Goal: Navigation & Orientation: Find specific page/section

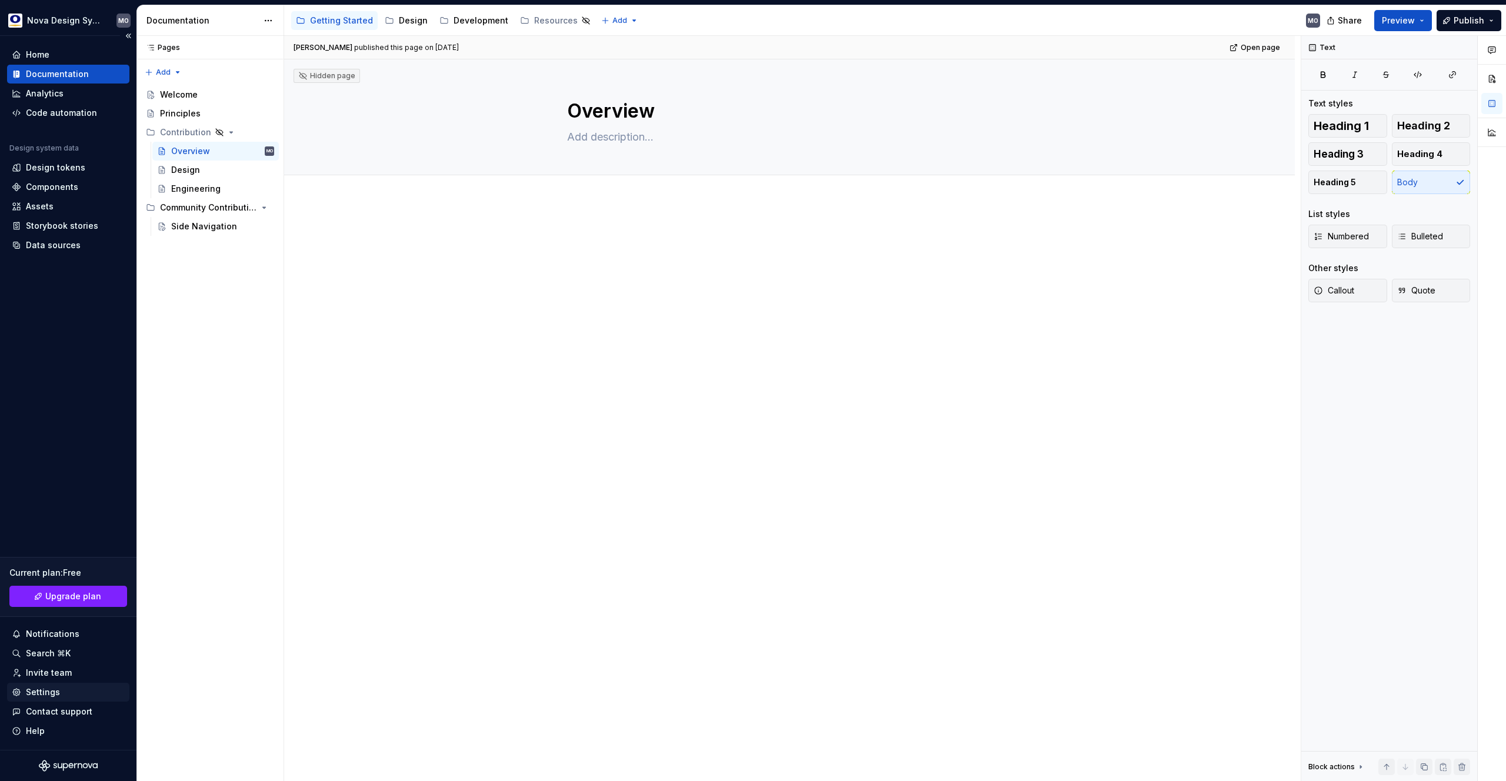
click at [47, 688] on div "Settings" at bounding box center [43, 692] width 34 height 12
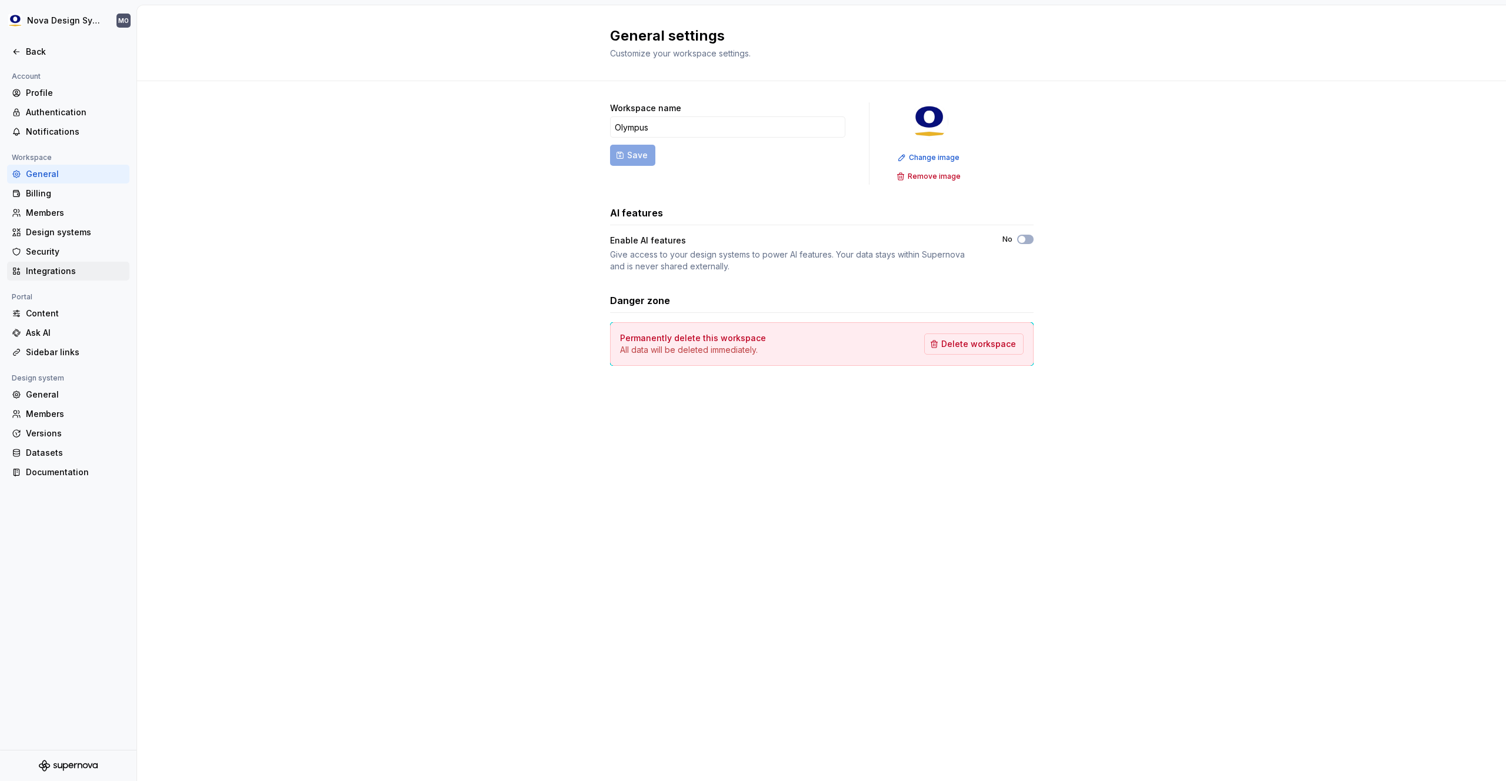
click at [54, 268] on div "Integrations" at bounding box center [75, 271] width 99 height 12
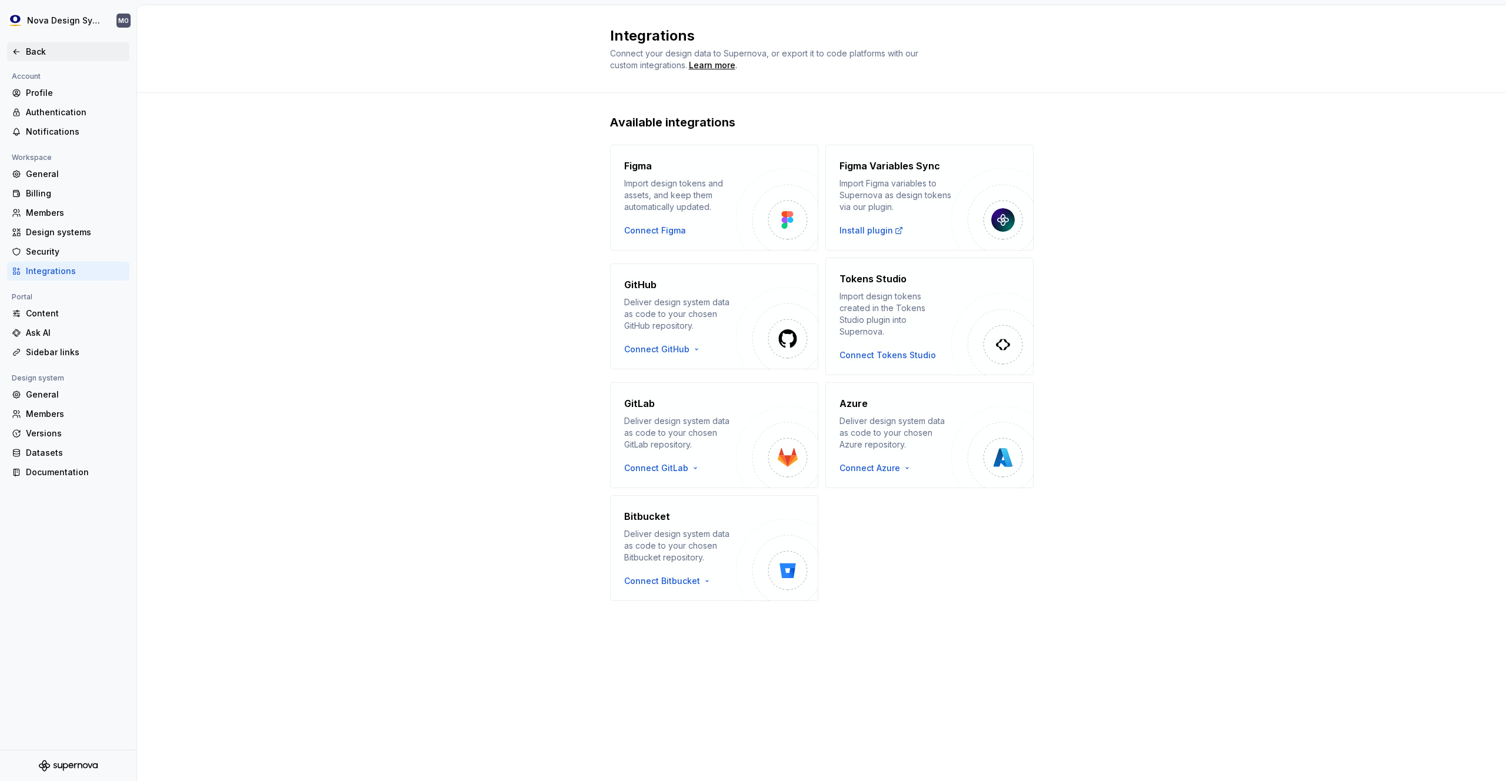
click at [25, 54] on div "Back" at bounding box center [68, 52] width 113 height 12
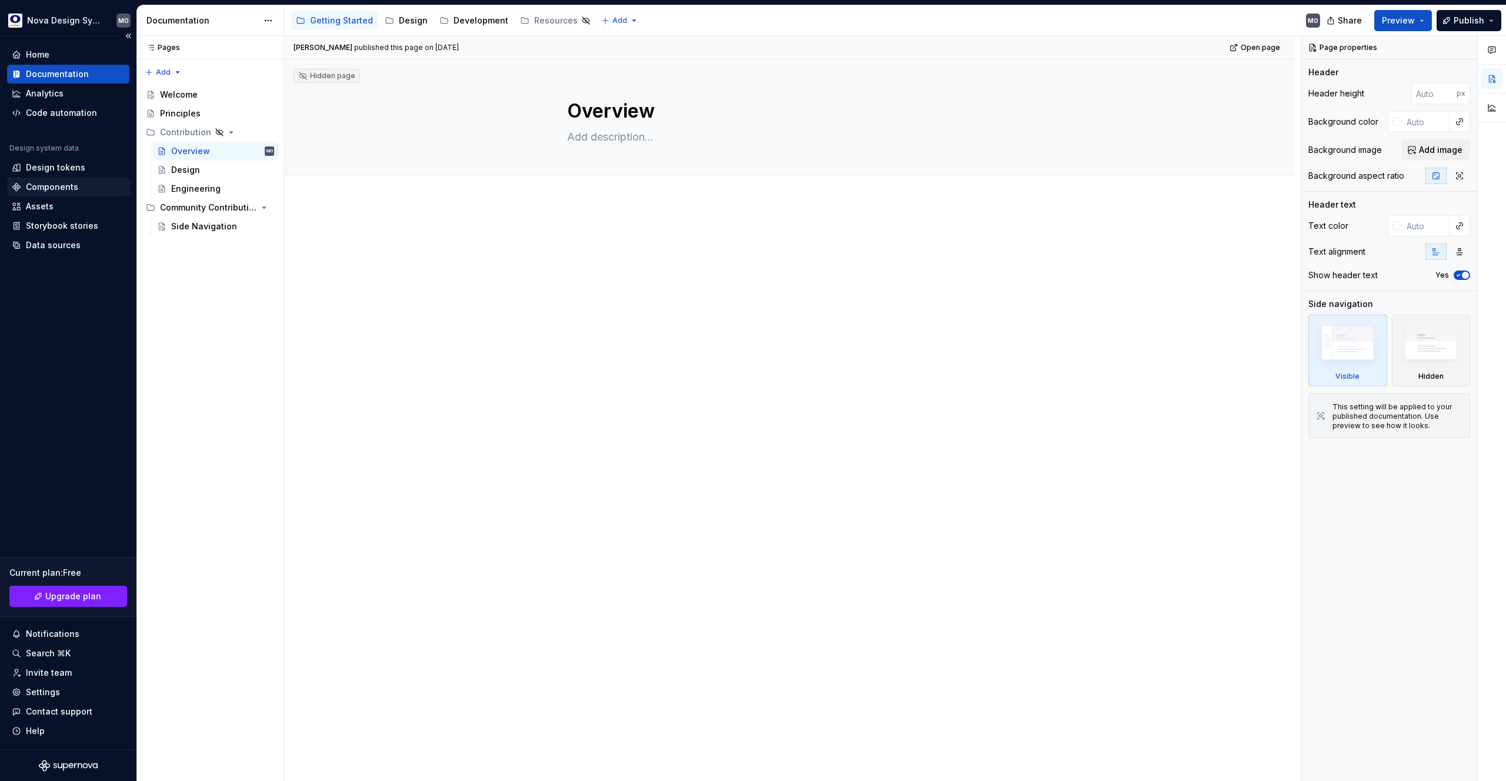
click at [59, 188] on div "Components" at bounding box center [52, 187] width 52 height 12
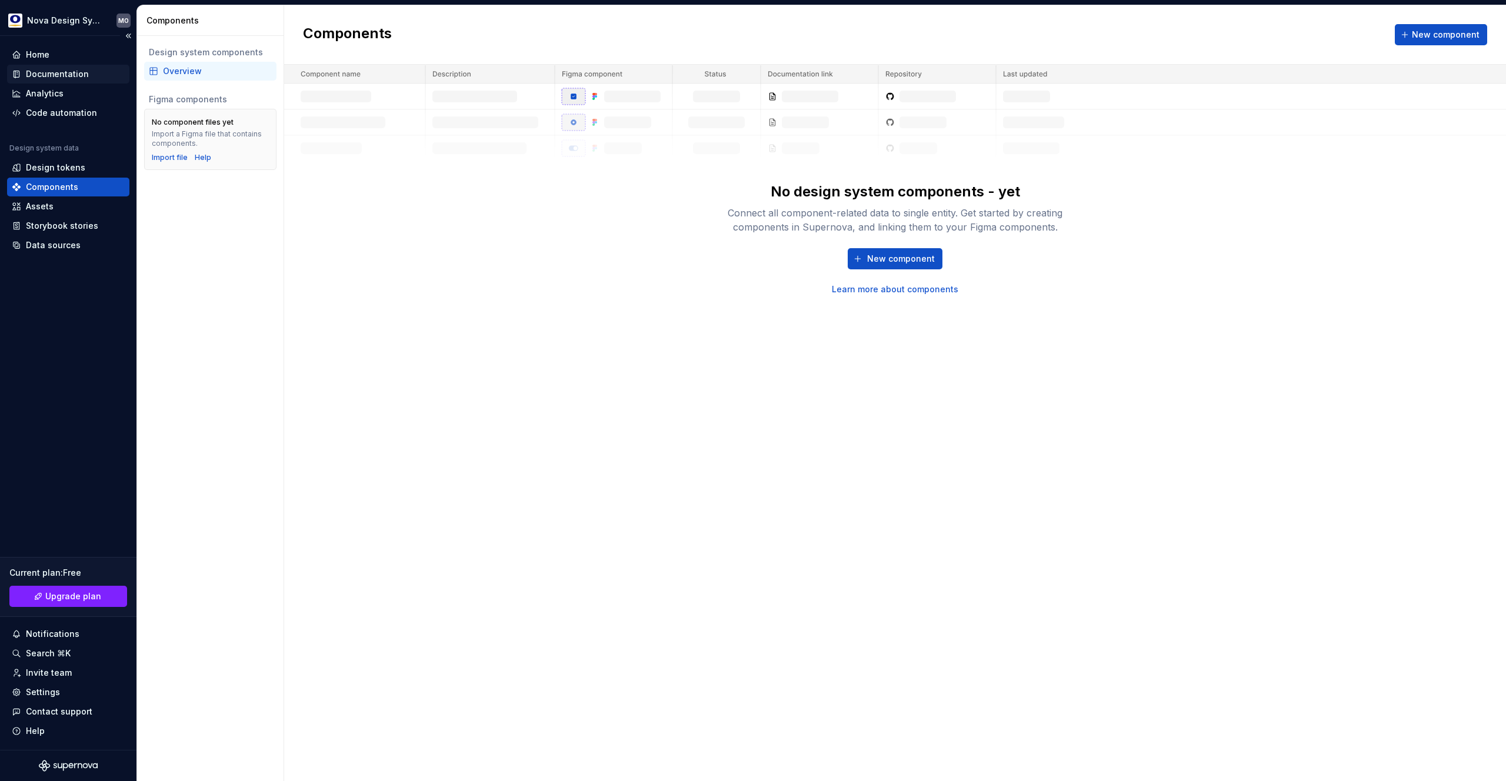
click at [52, 74] on div "Documentation" at bounding box center [57, 74] width 63 height 12
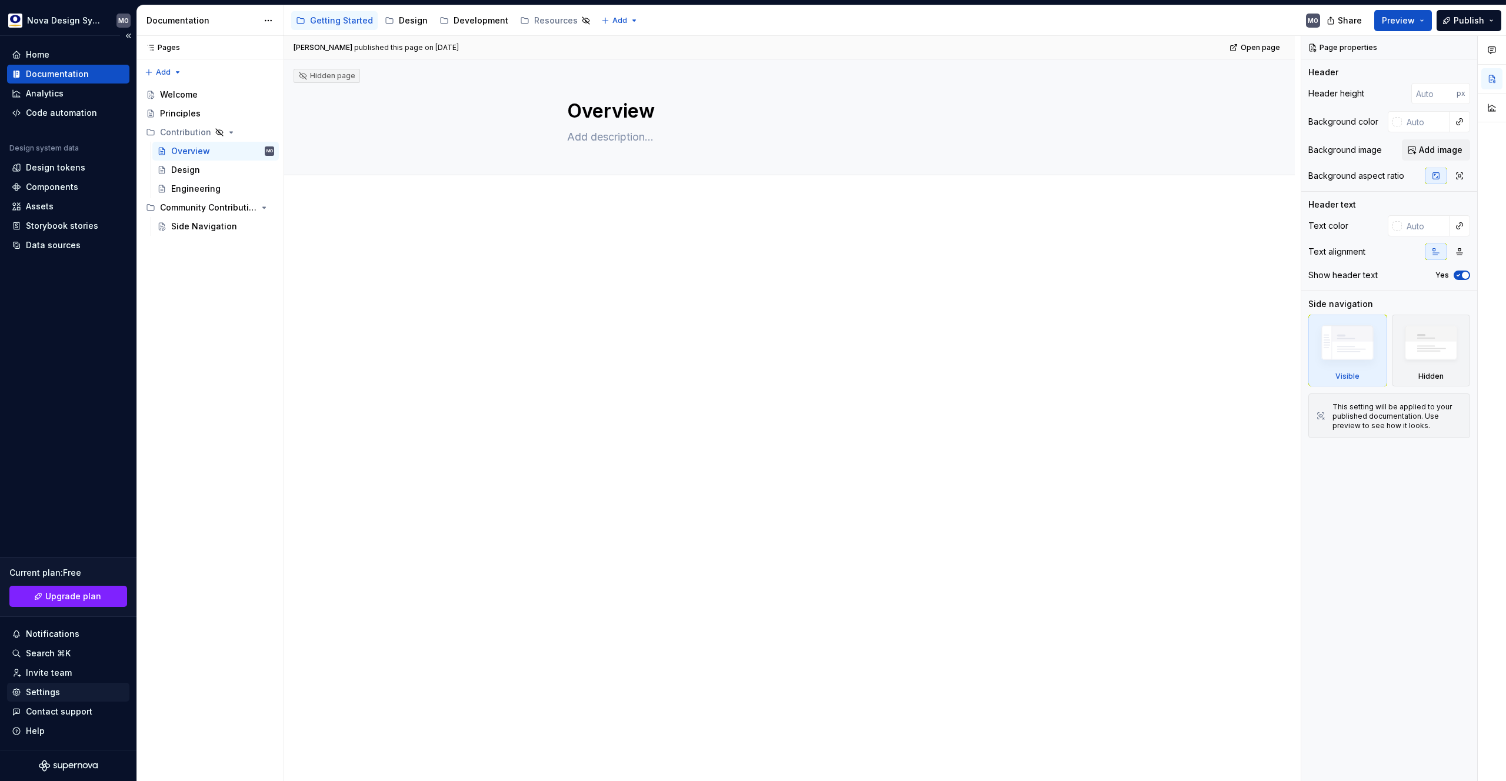
click at [50, 690] on div "Settings" at bounding box center [43, 692] width 34 height 12
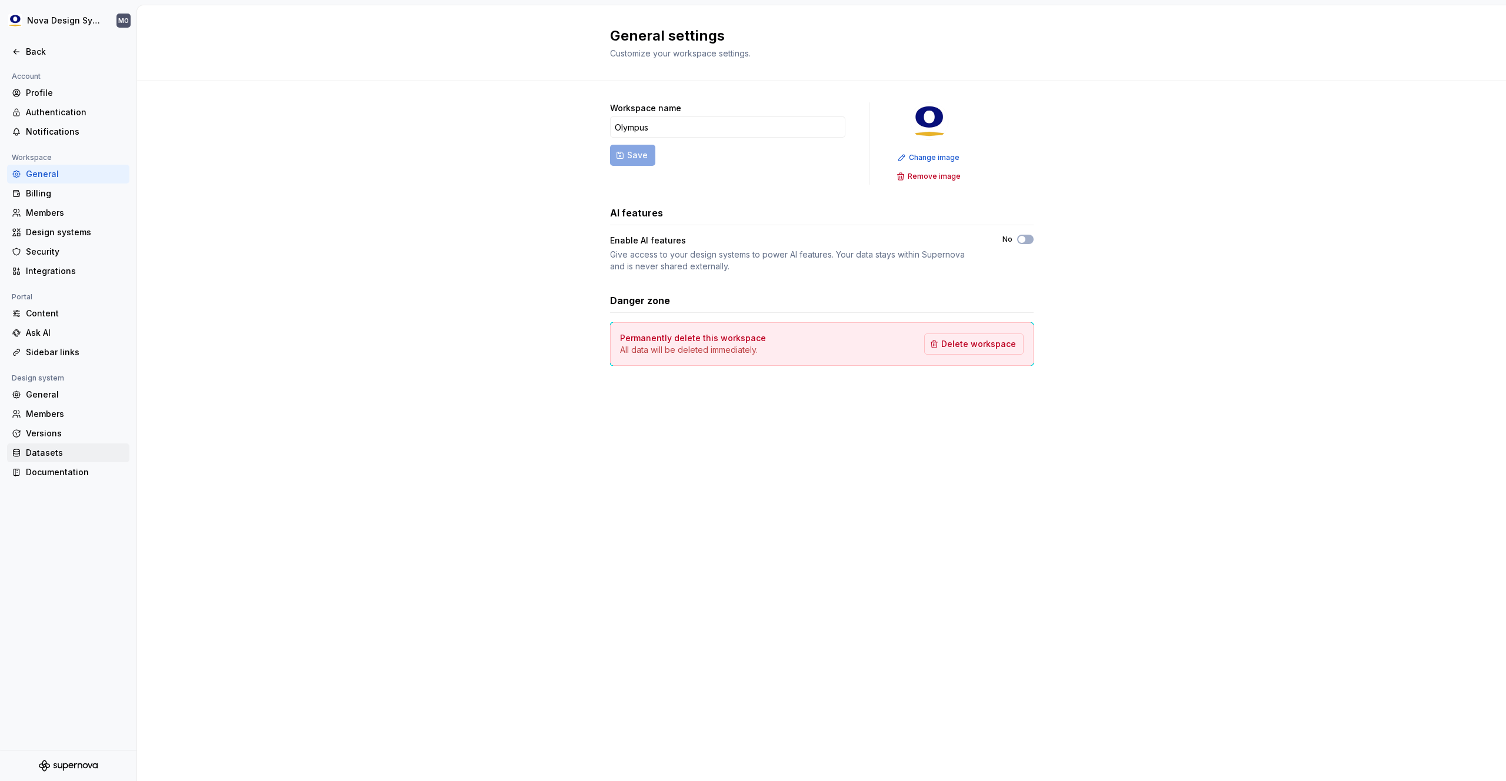
click at [52, 448] on div "Datasets" at bounding box center [75, 453] width 99 height 12
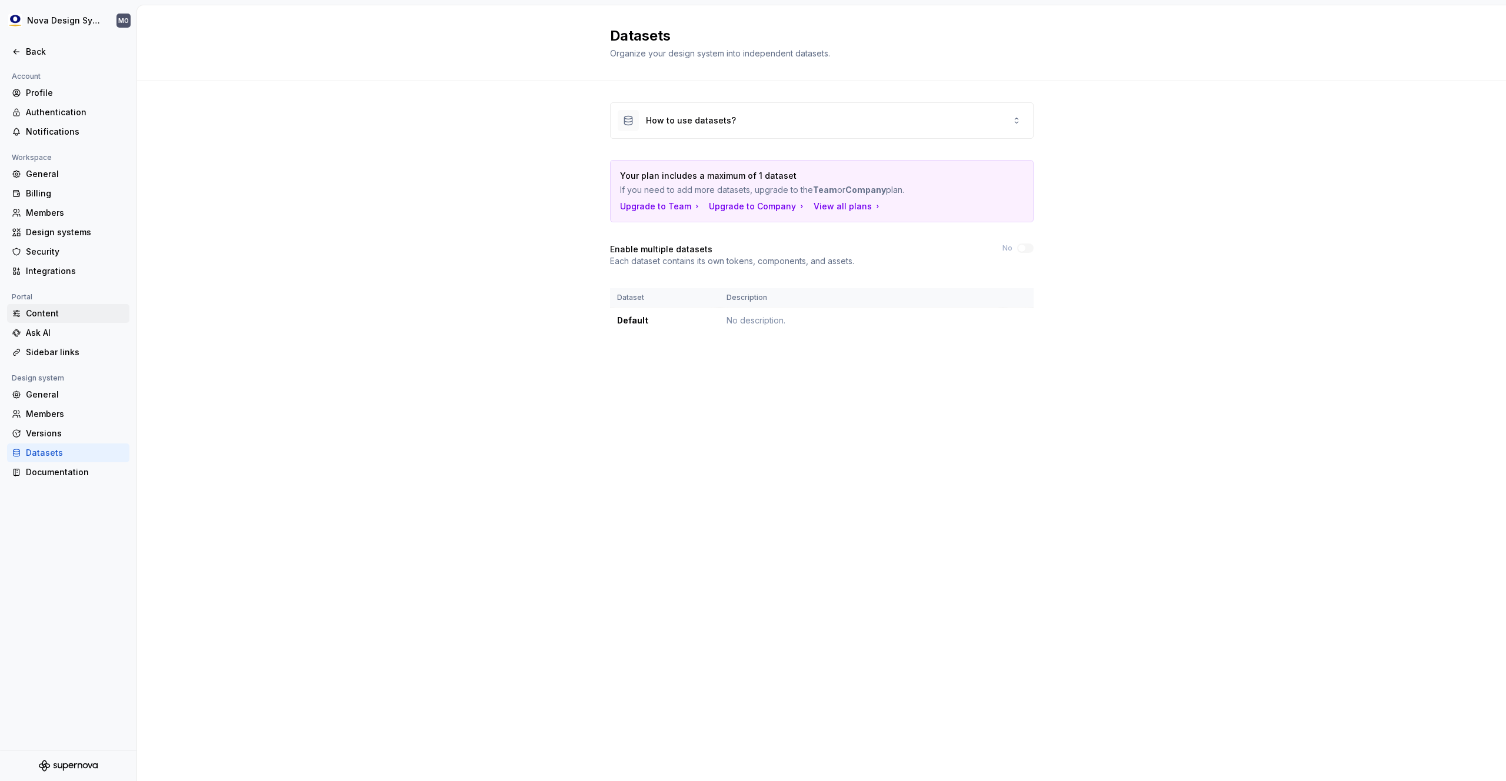
click at [45, 309] on div "Content" at bounding box center [75, 314] width 99 height 12
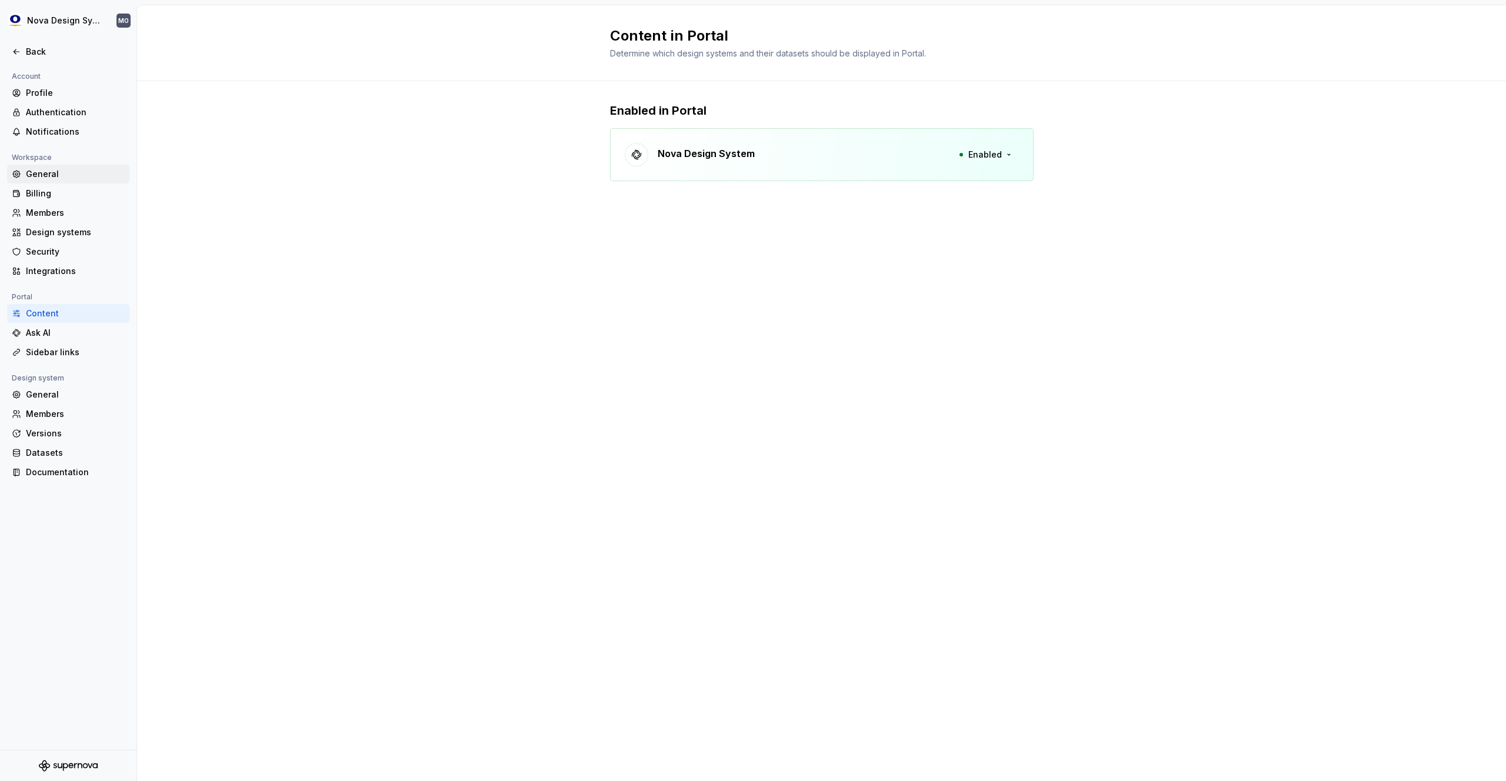
click at [50, 178] on div "General" at bounding box center [75, 174] width 99 height 12
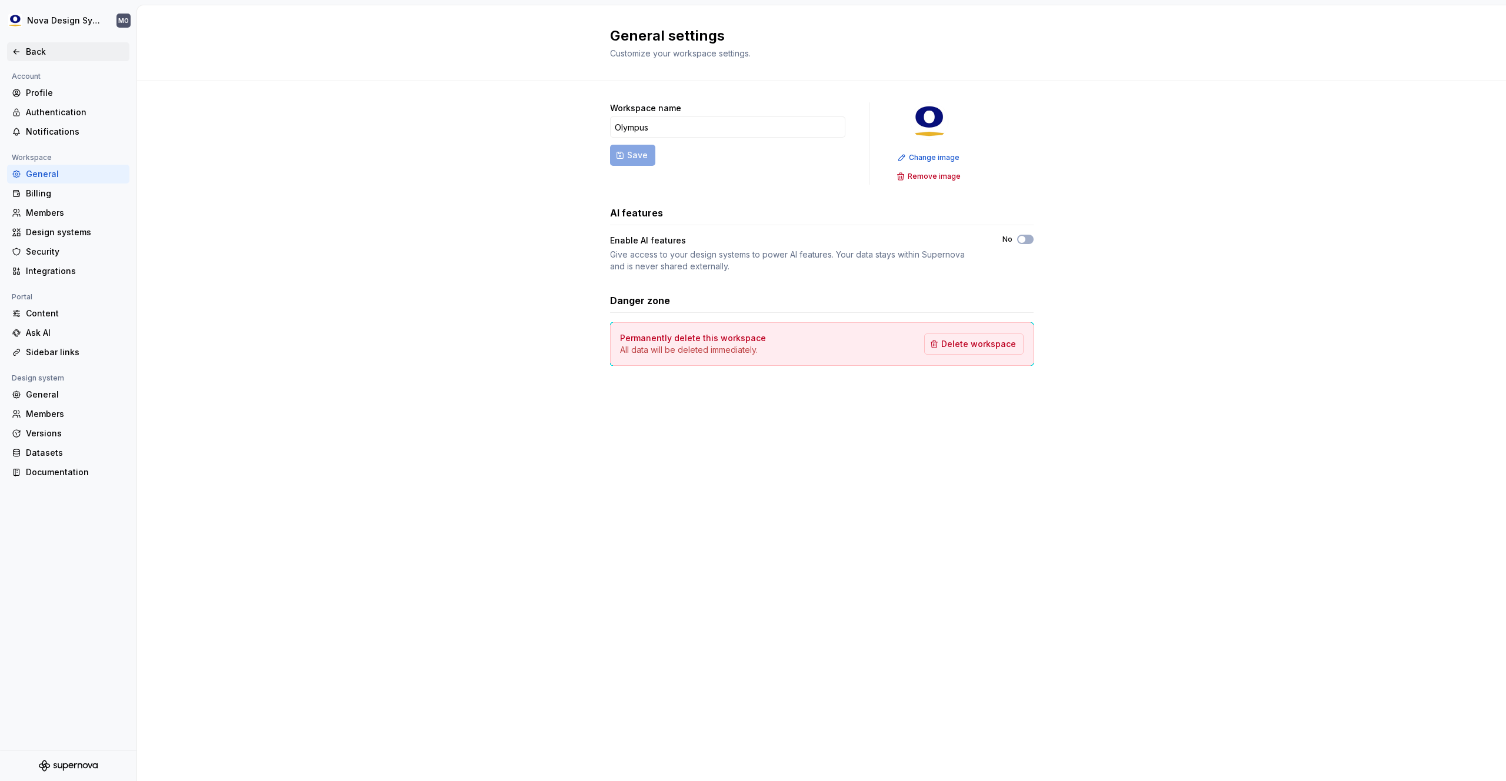
click at [35, 47] on div "Back" at bounding box center [75, 52] width 99 height 12
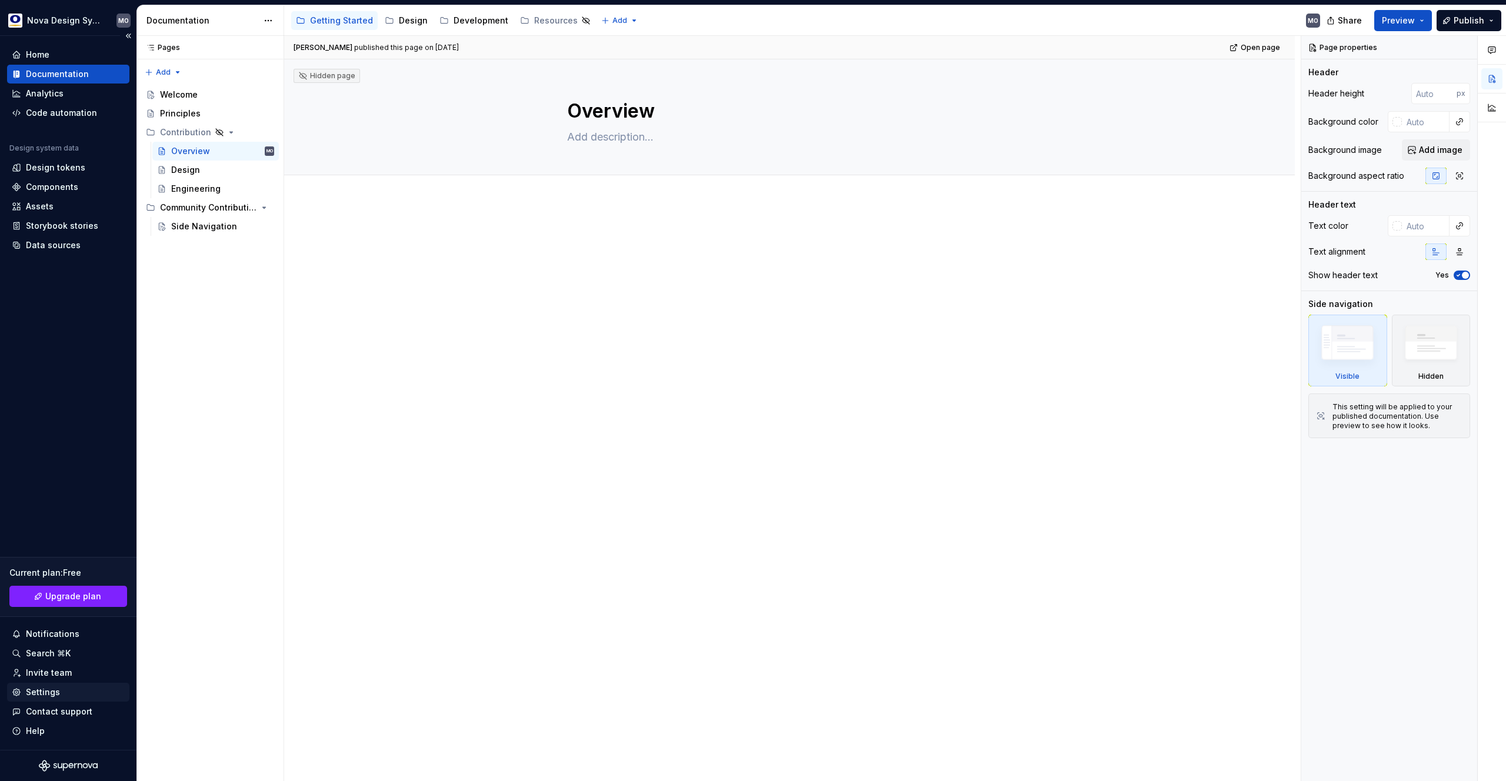
click at [49, 693] on div "Settings" at bounding box center [43, 692] width 34 height 12
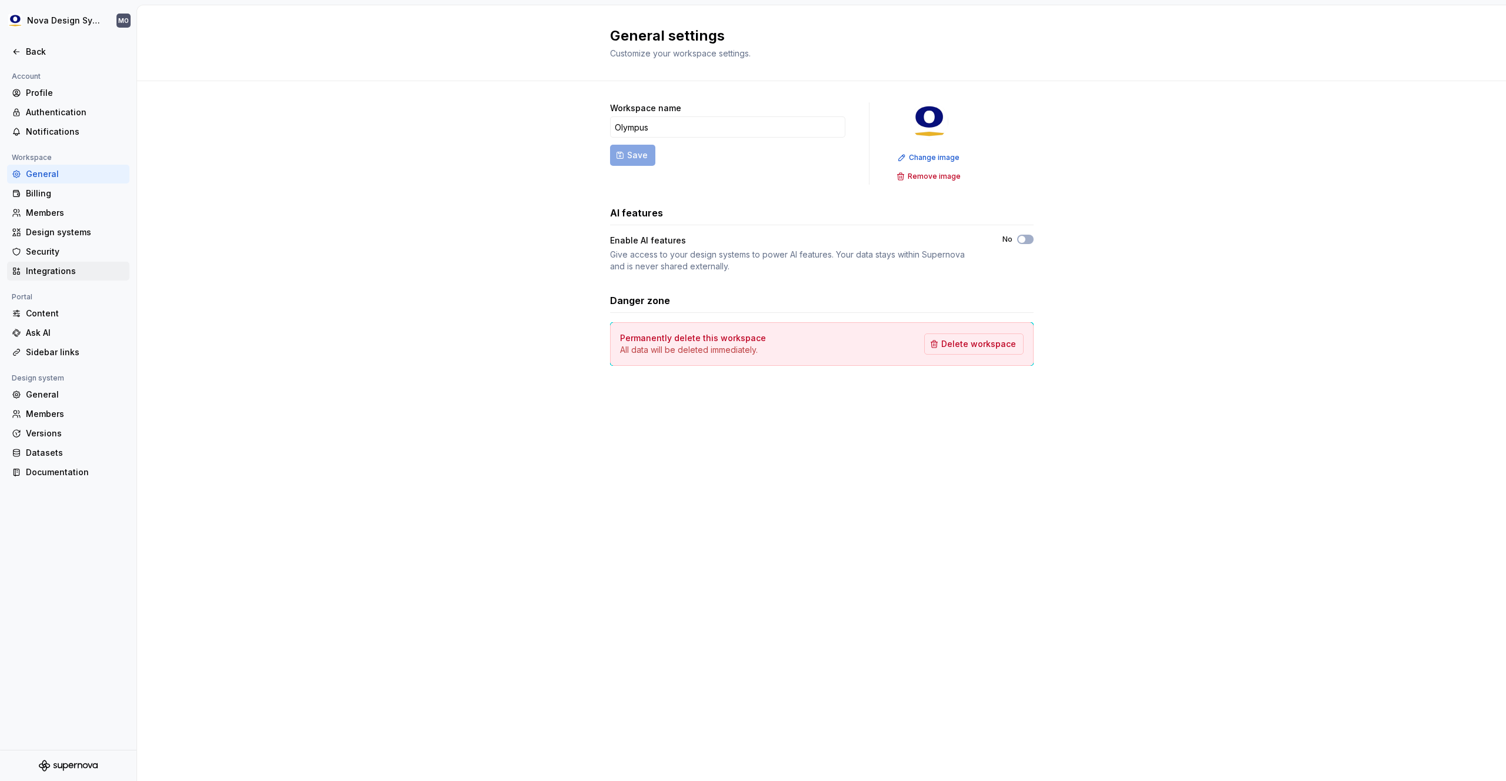
click at [62, 268] on div "Integrations" at bounding box center [75, 271] width 99 height 12
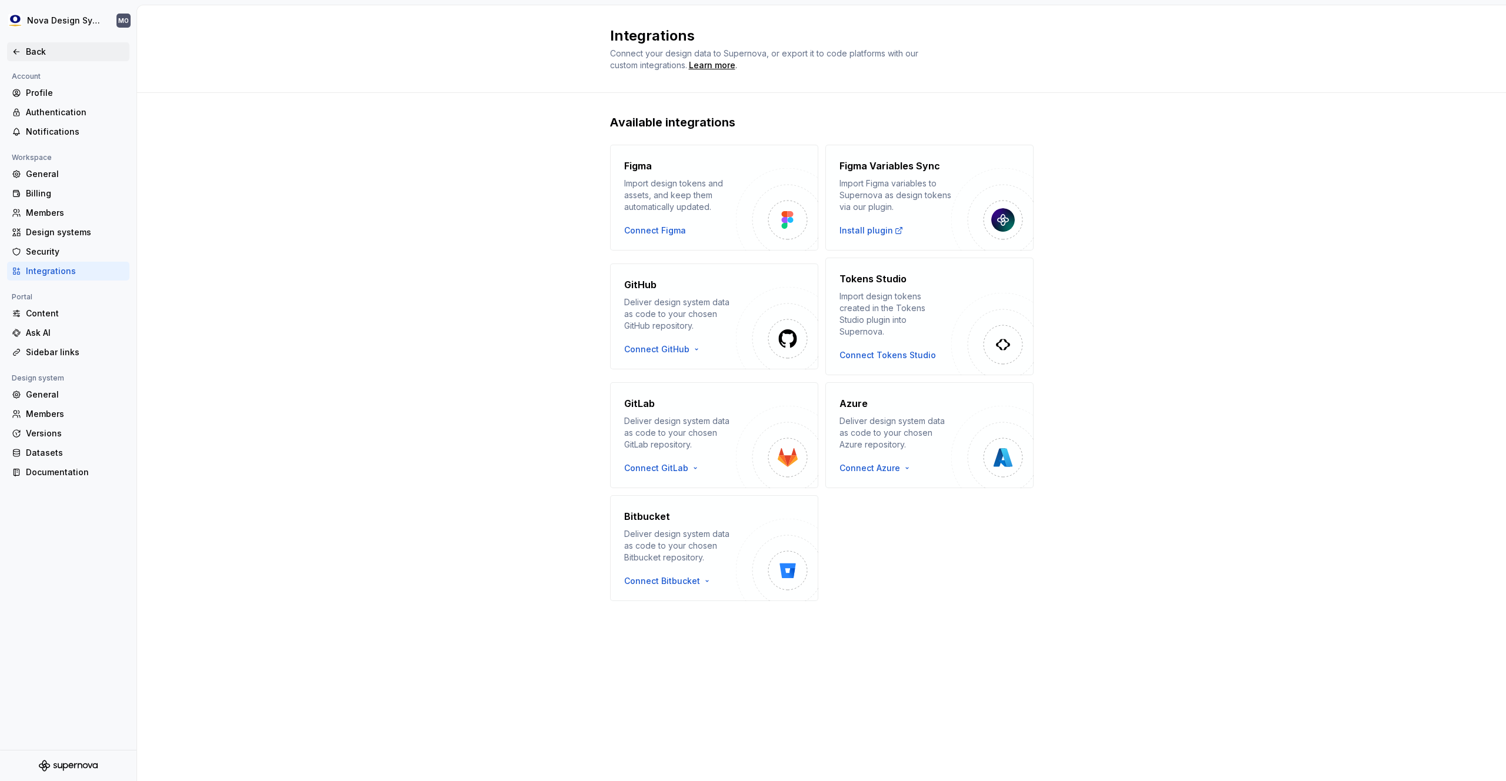
click at [27, 43] on div "Nova Design System MO Back Account Profile Authentication Notifications Workspa…" at bounding box center [68, 393] width 136 height 776
click at [31, 53] on div "Back" at bounding box center [75, 52] width 99 height 12
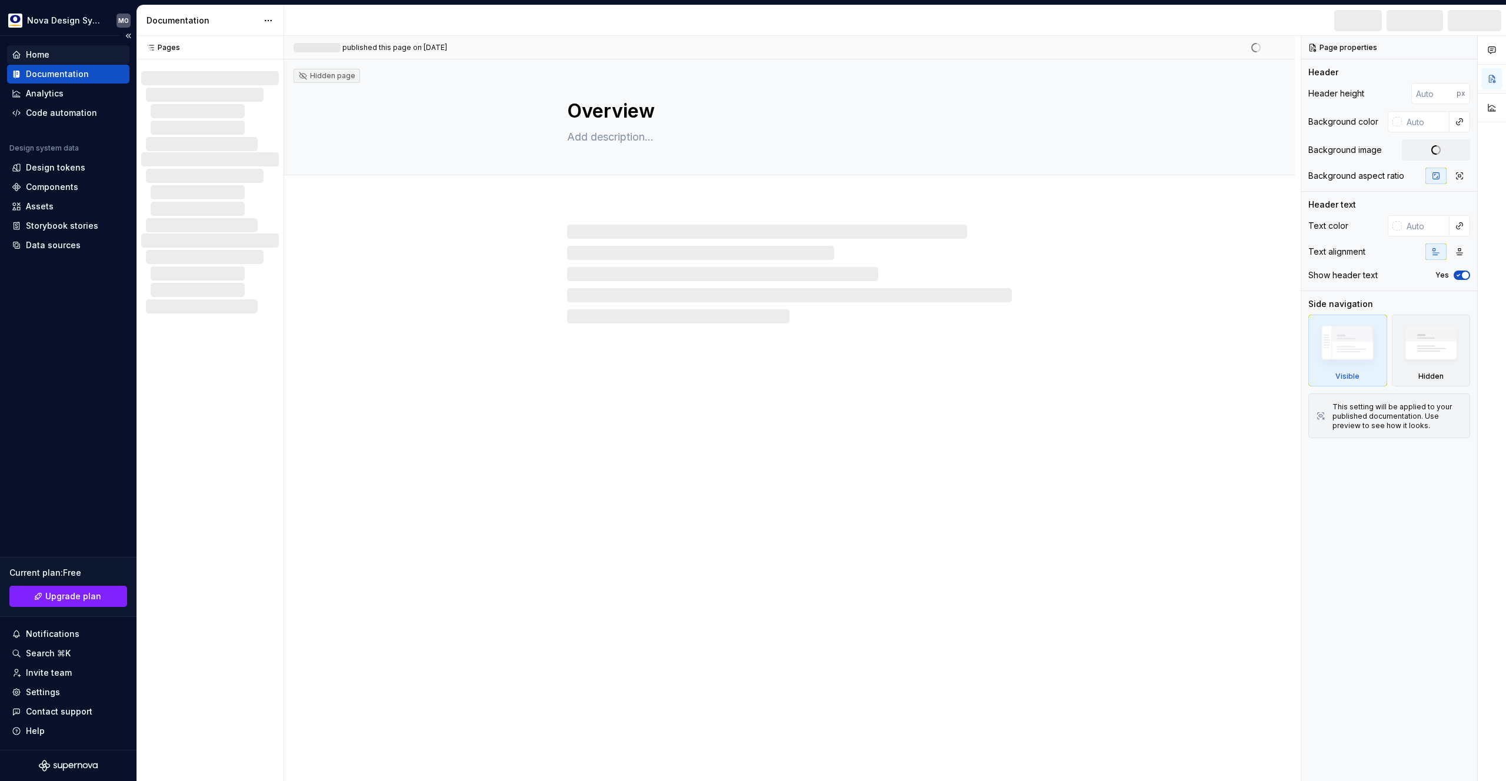
type textarea "*"
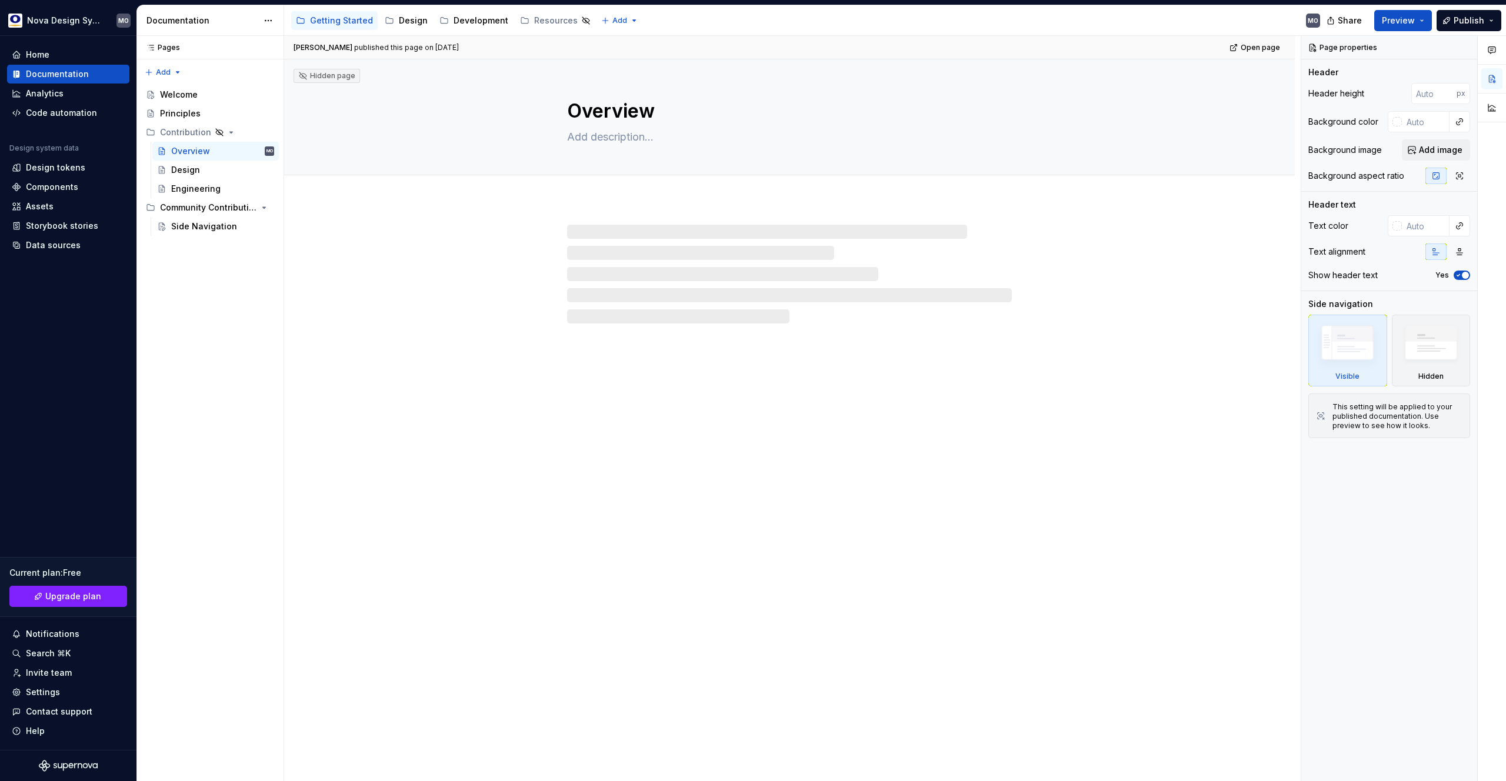
type textarea "*"
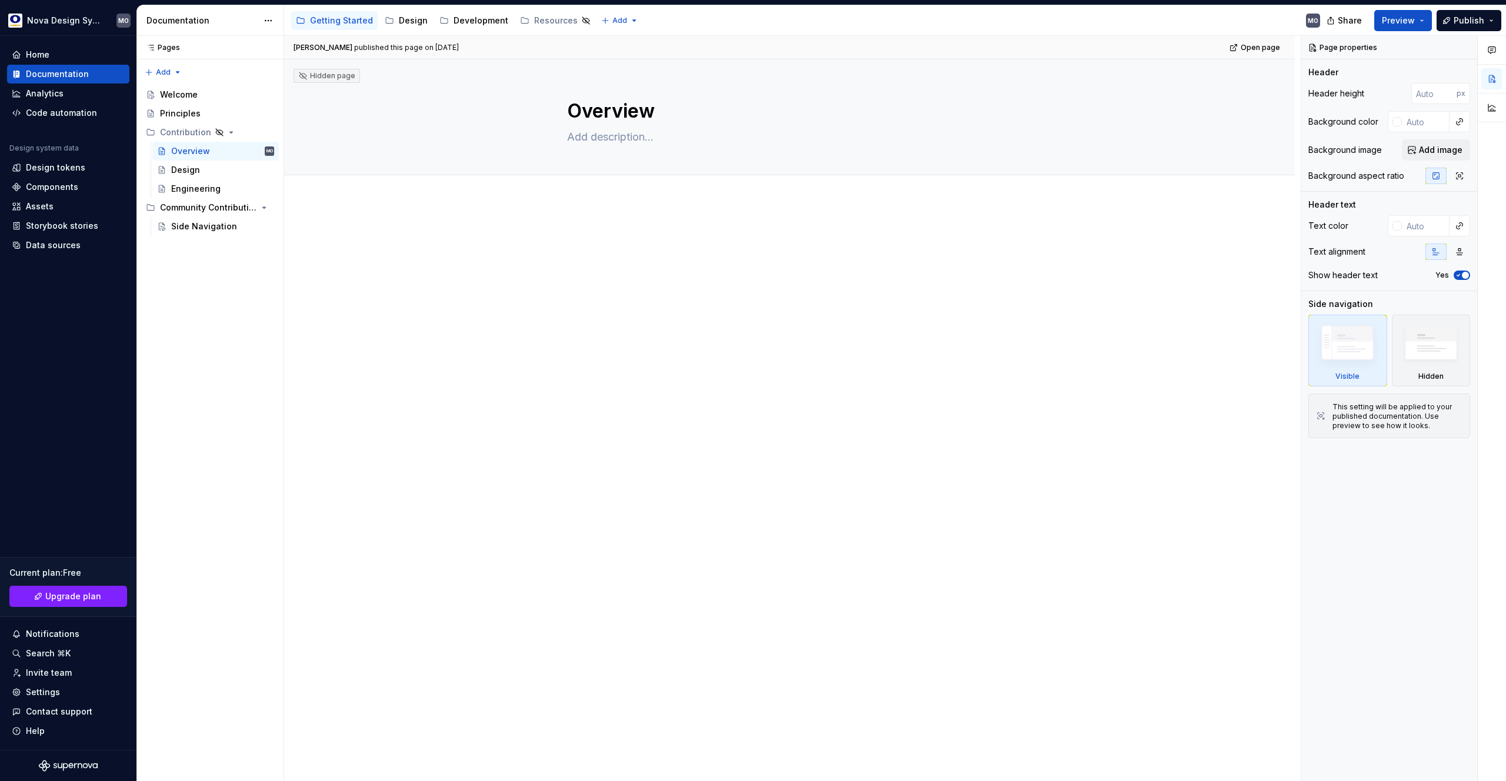
click at [609, 263] on div at bounding box center [789, 251] width 445 height 45
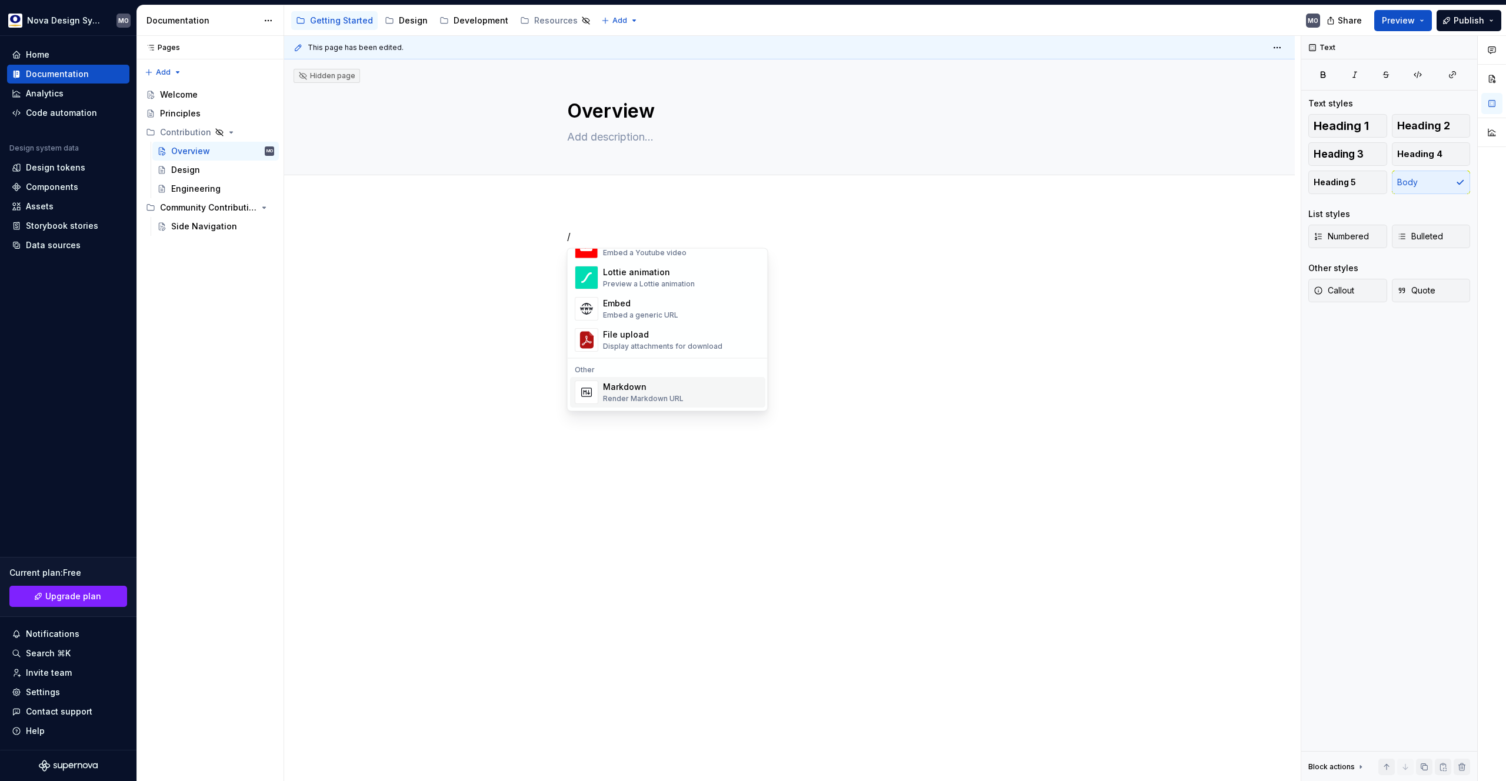
scroll to position [667, 0]
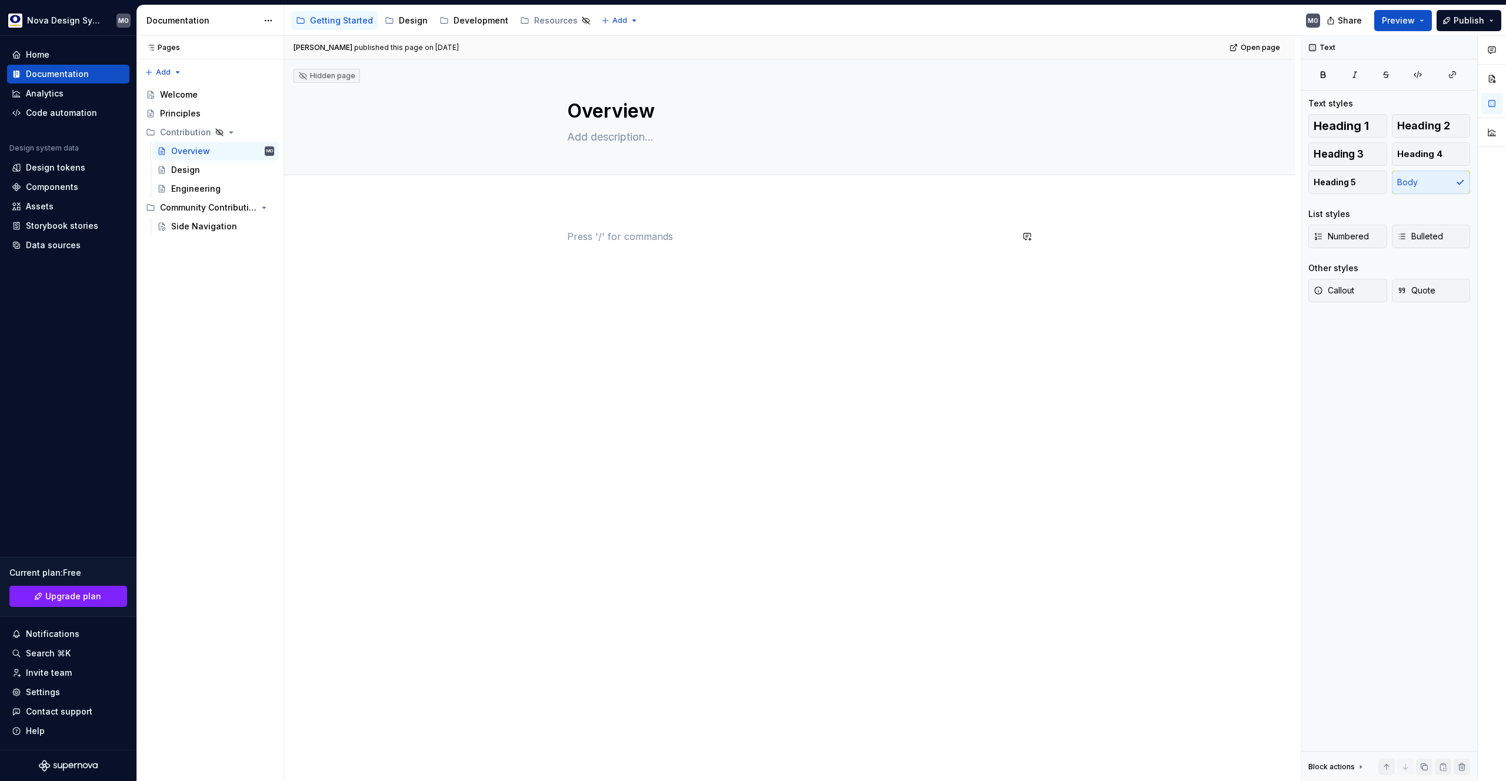
click at [606, 351] on div at bounding box center [789, 361] width 1010 height 321
click at [606, 349] on div at bounding box center [789, 361] width 1010 height 321
click at [39, 55] on div "Home" at bounding box center [38, 55] width 24 height 12
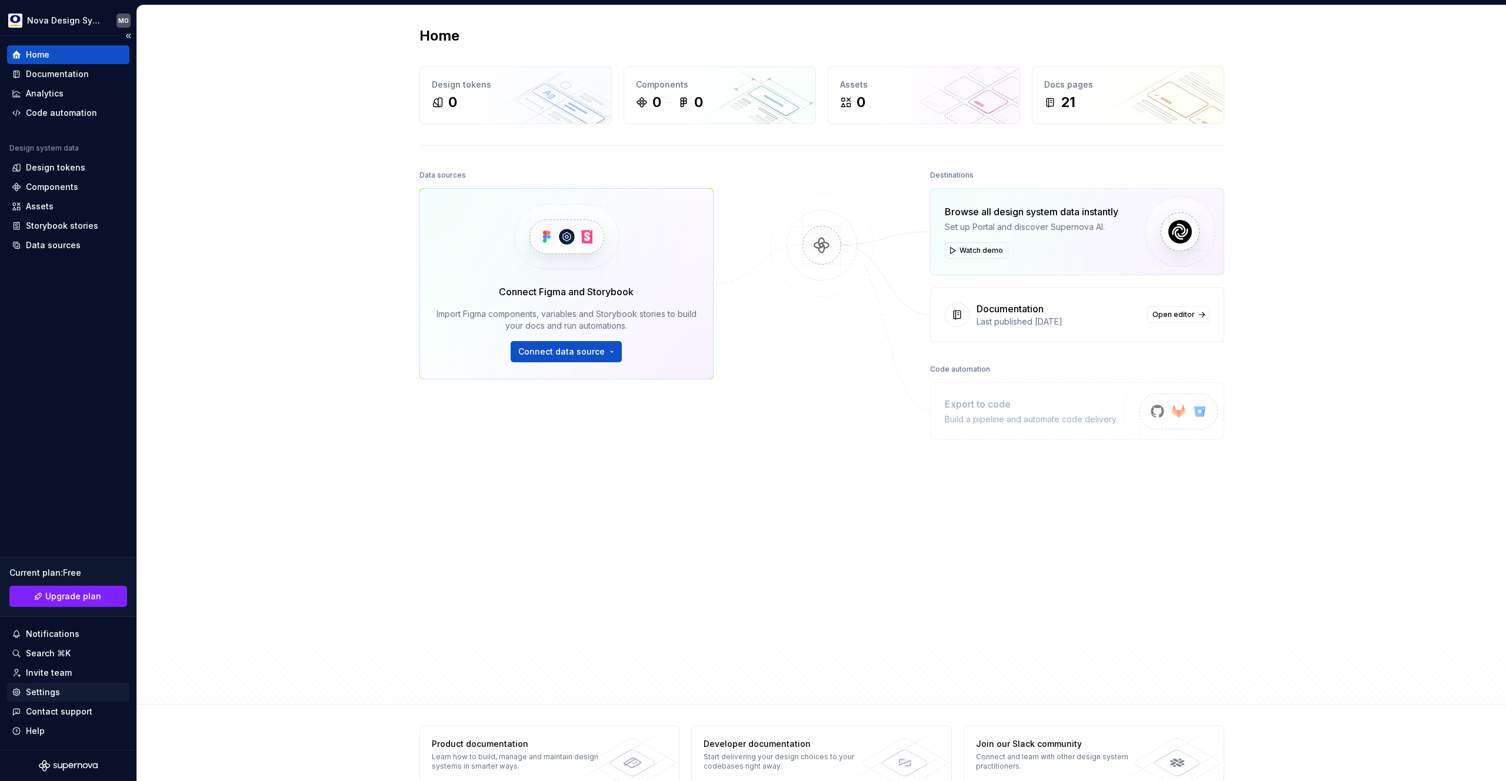
click at [54, 692] on div "Settings" at bounding box center [43, 692] width 34 height 12
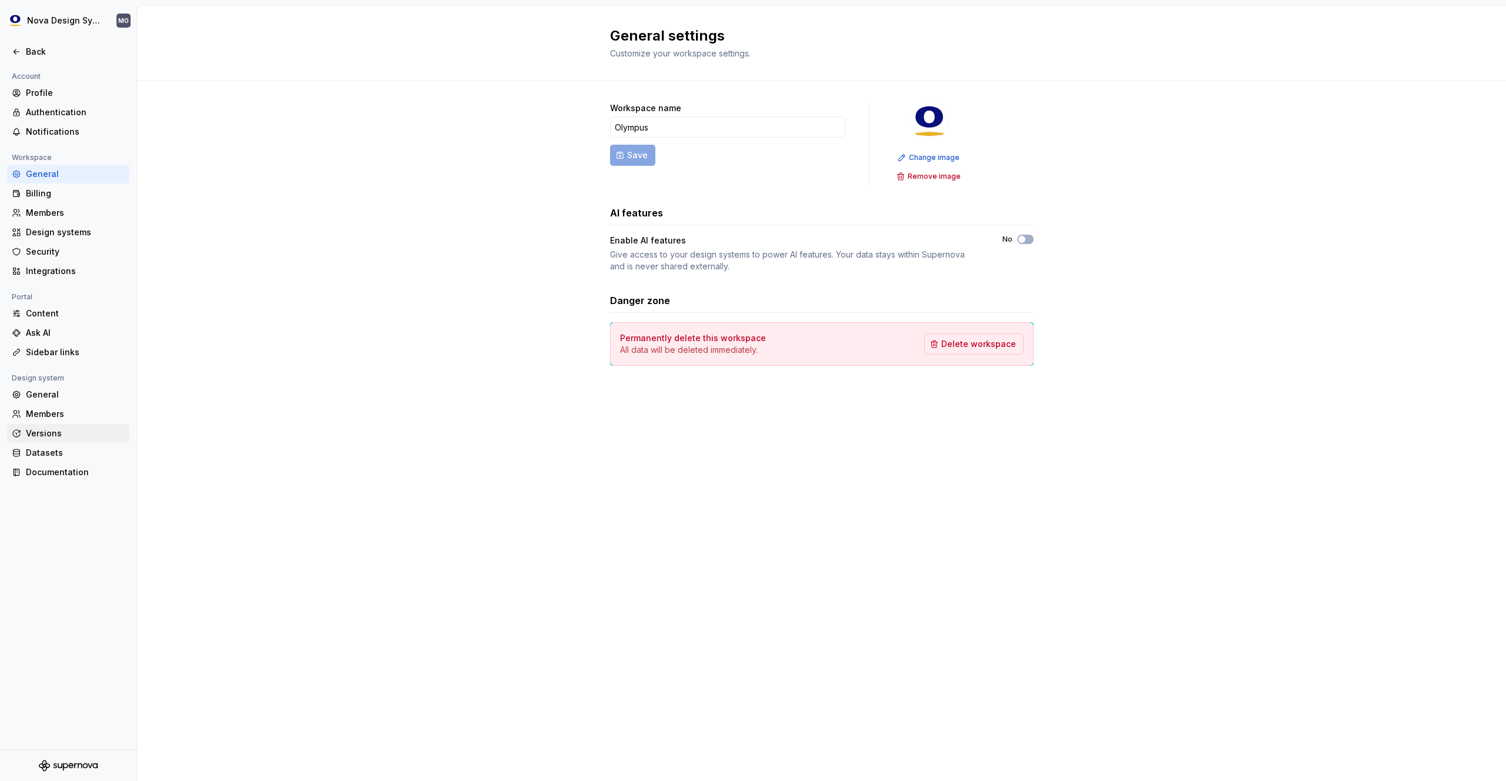
click at [53, 440] on div "Versions" at bounding box center [68, 433] width 122 height 19
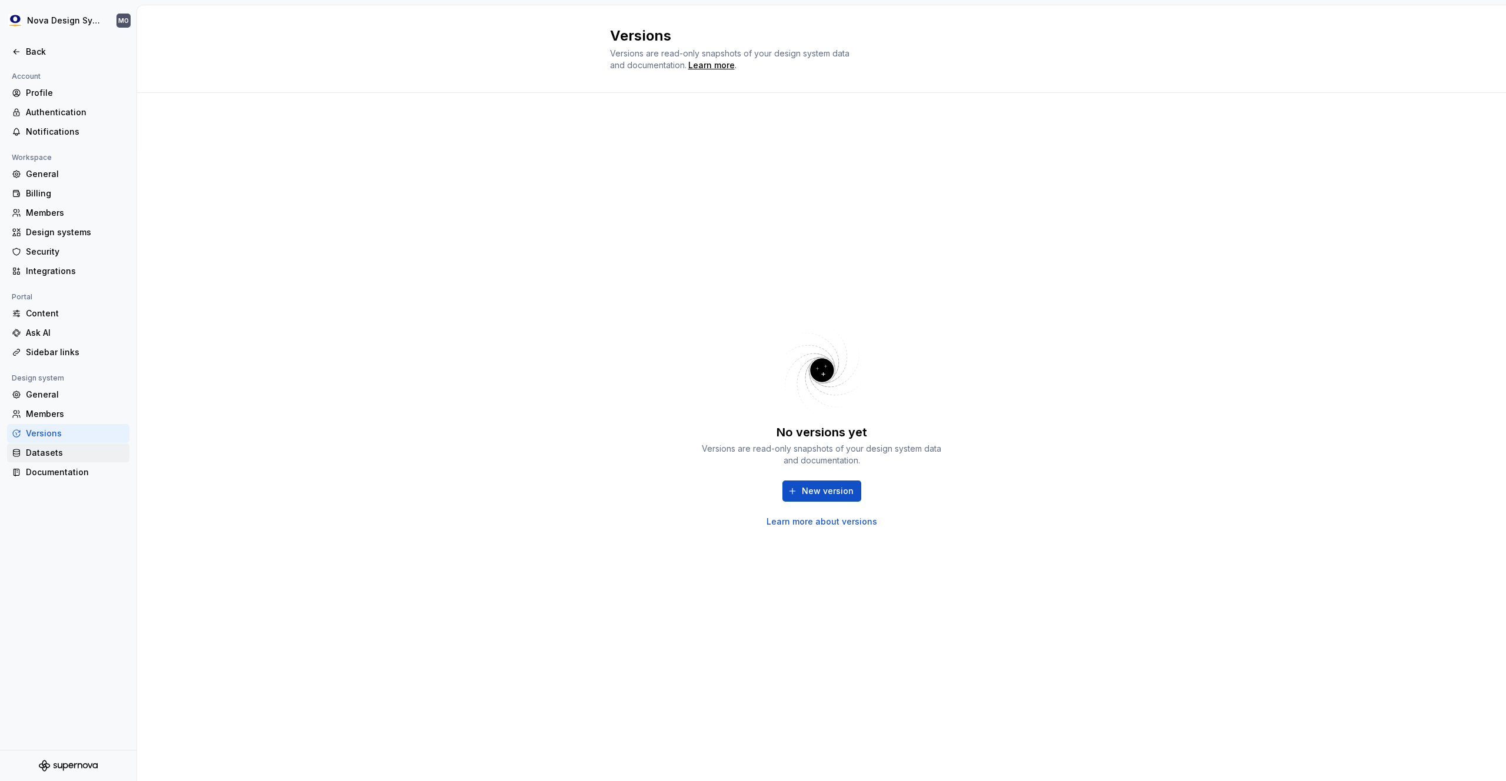
click at [60, 456] on div "Datasets" at bounding box center [75, 453] width 99 height 12
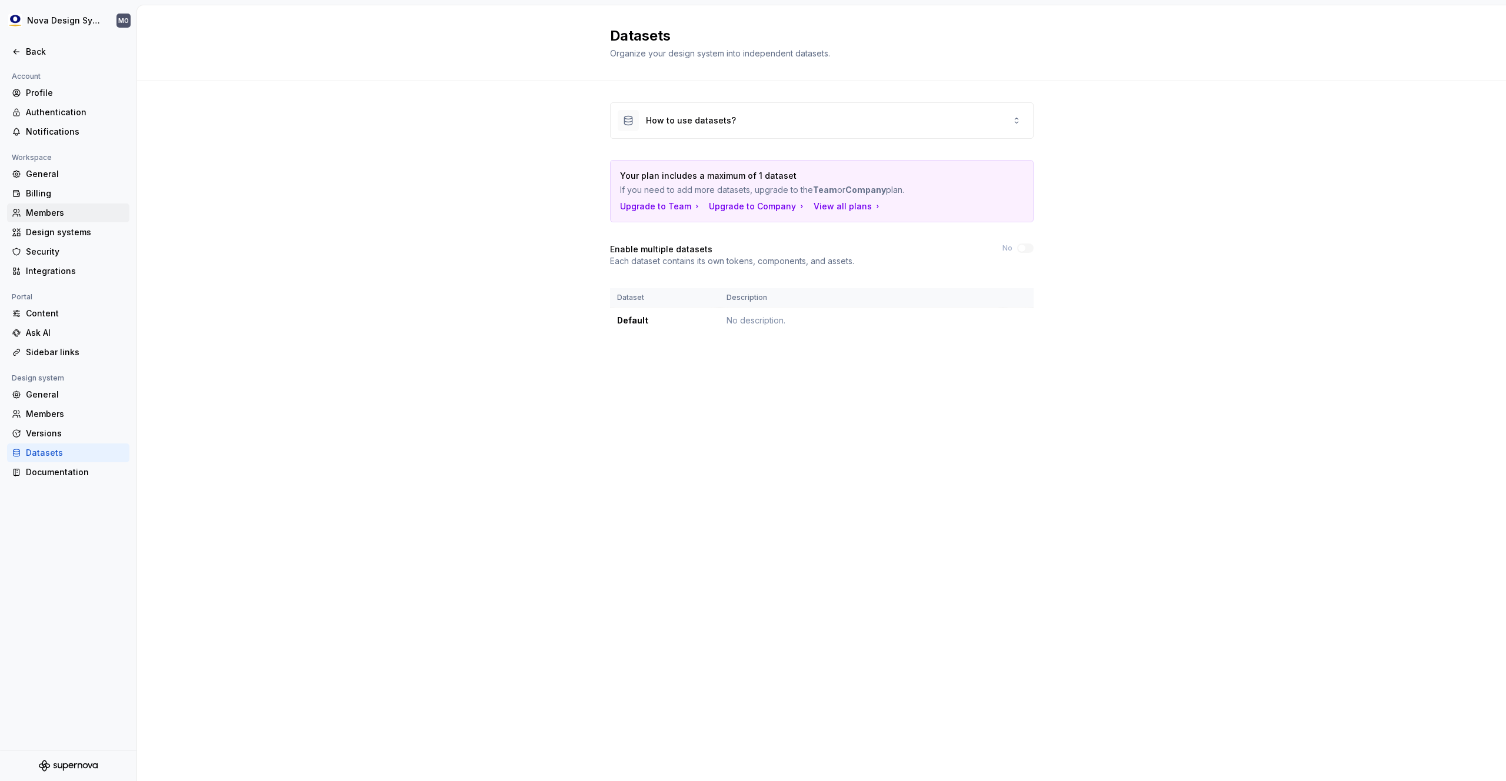
click at [51, 211] on div "Members" at bounding box center [75, 213] width 99 height 12
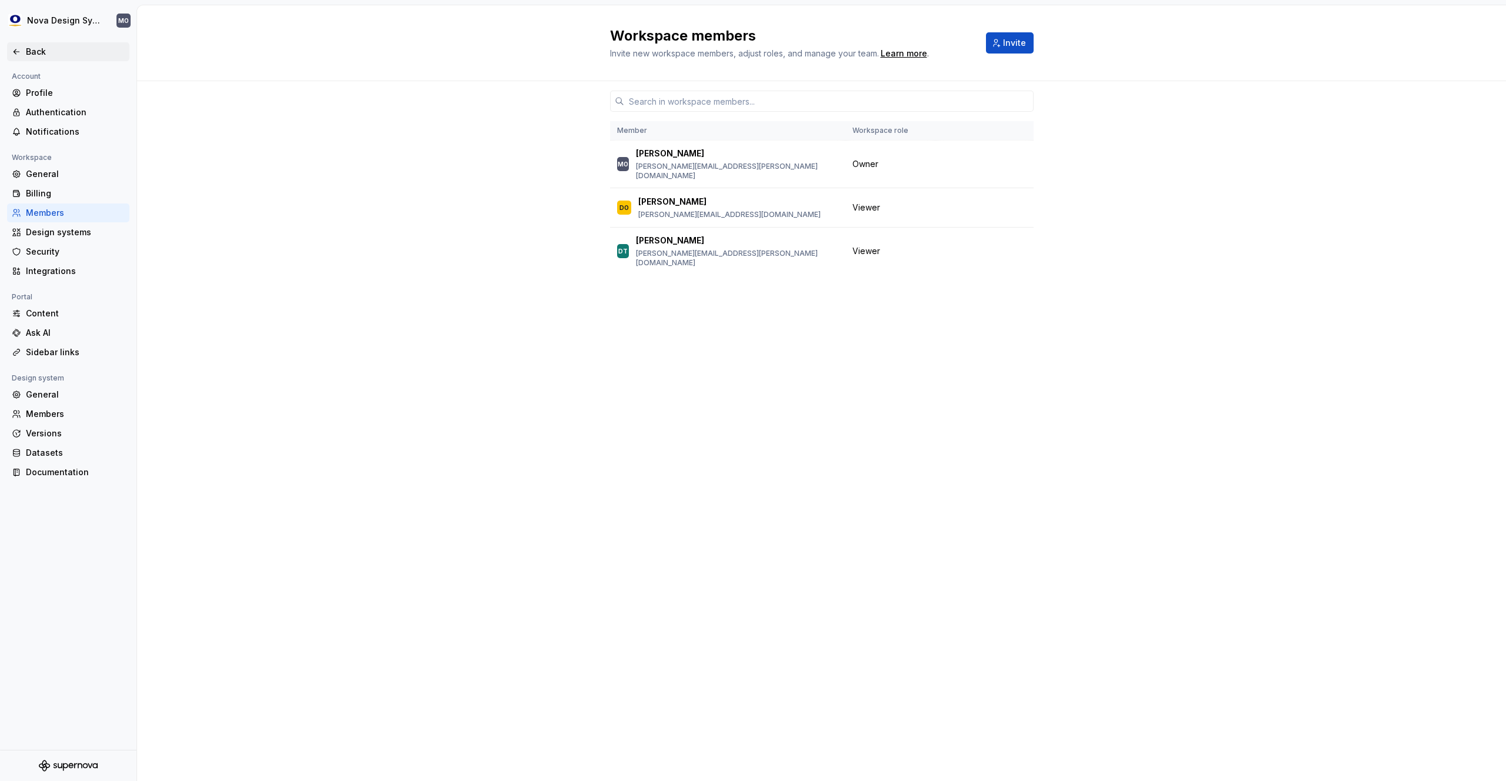
click at [34, 50] on div "Back" at bounding box center [75, 52] width 99 height 12
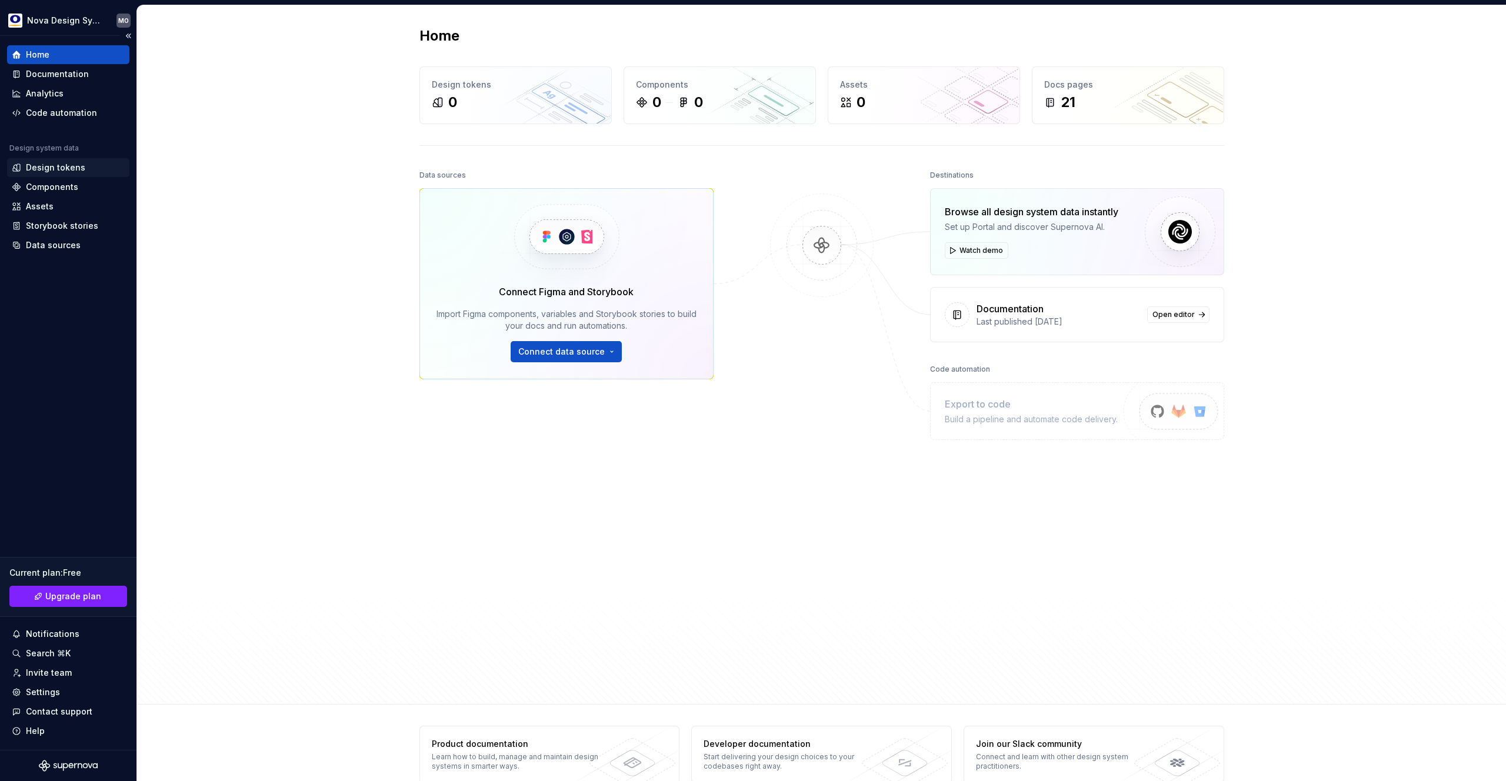
click at [86, 165] on div "Design tokens" at bounding box center [68, 168] width 113 height 12
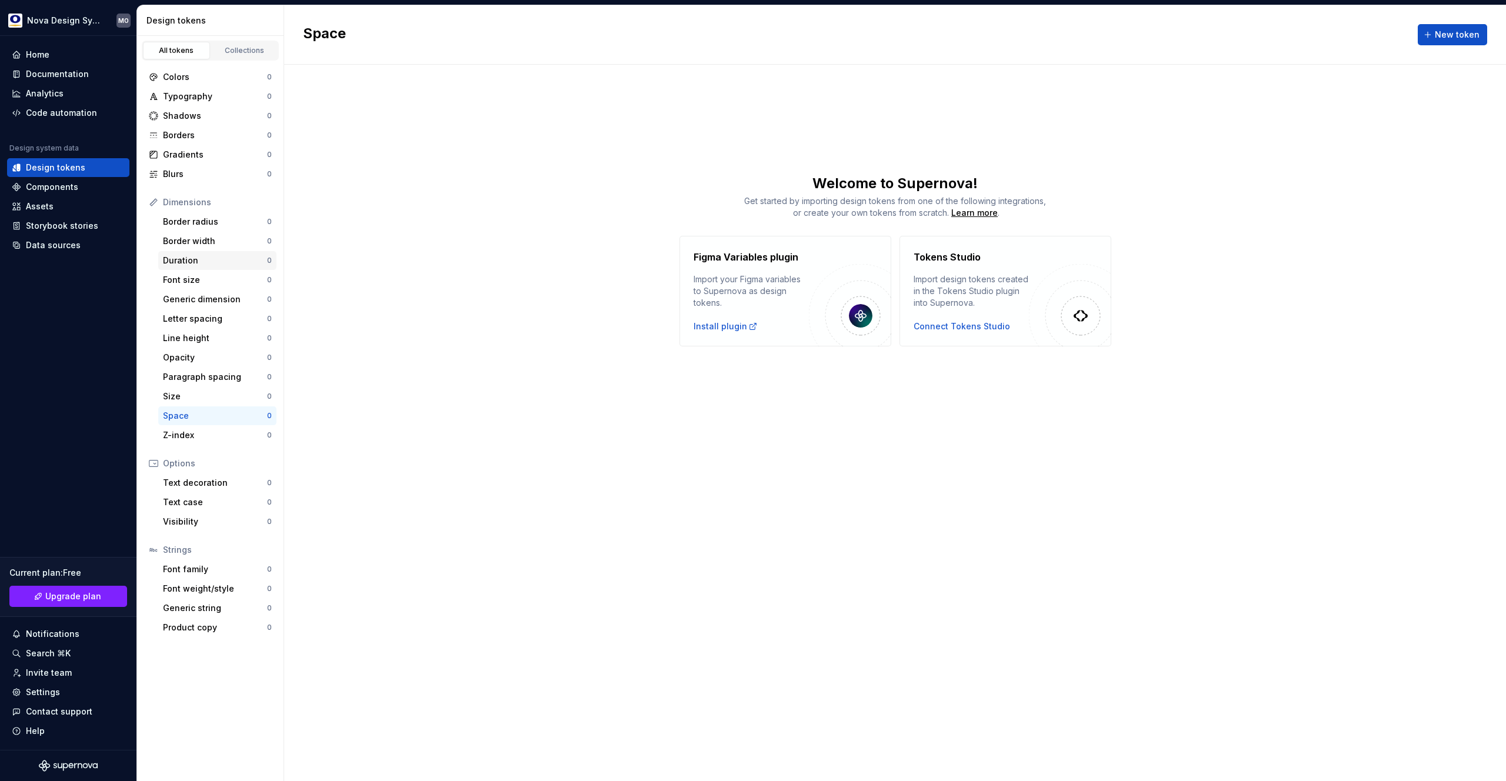
click at [198, 255] on div "Duration" at bounding box center [215, 261] width 104 height 12
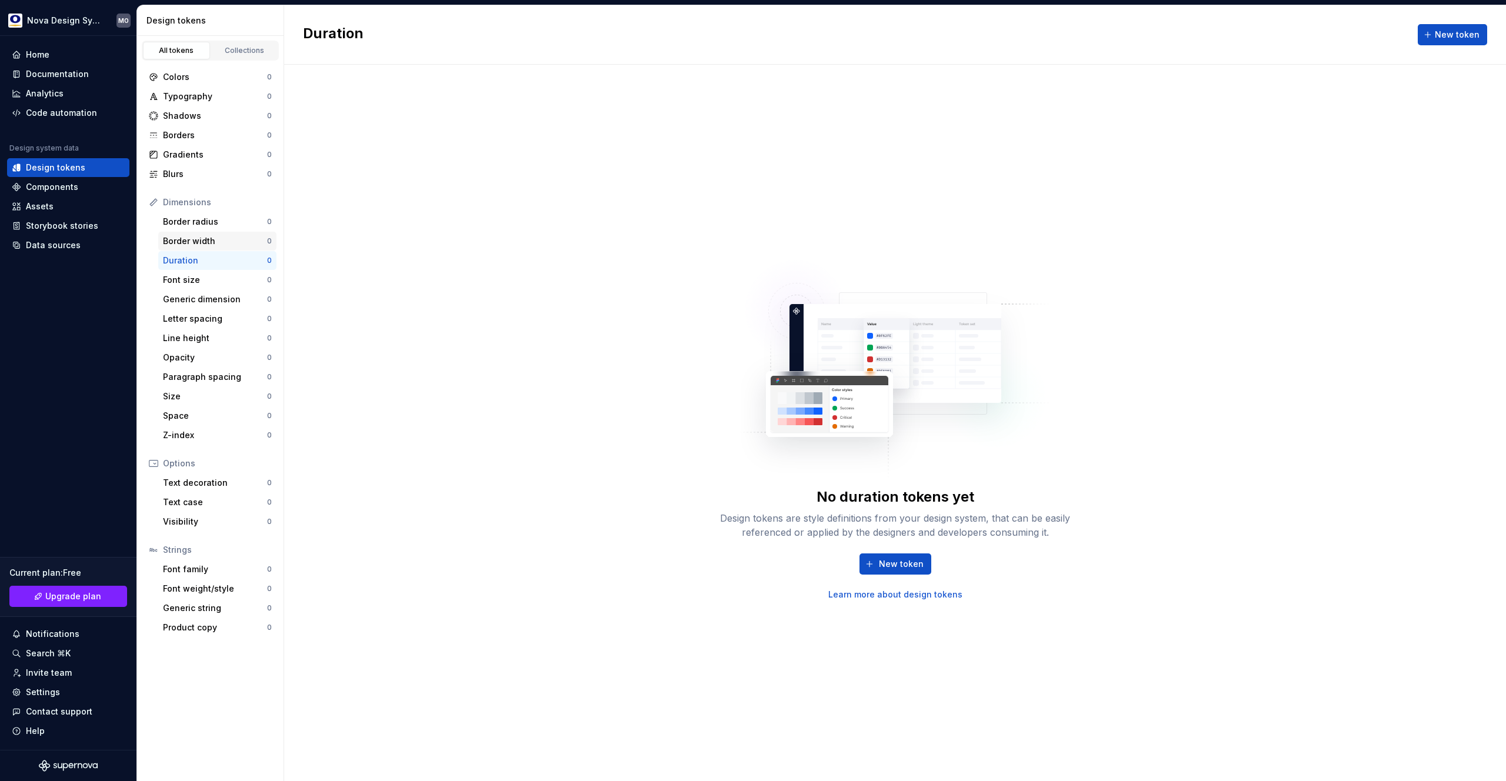
click at [204, 242] on div "Border width" at bounding box center [215, 241] width 104 height 12
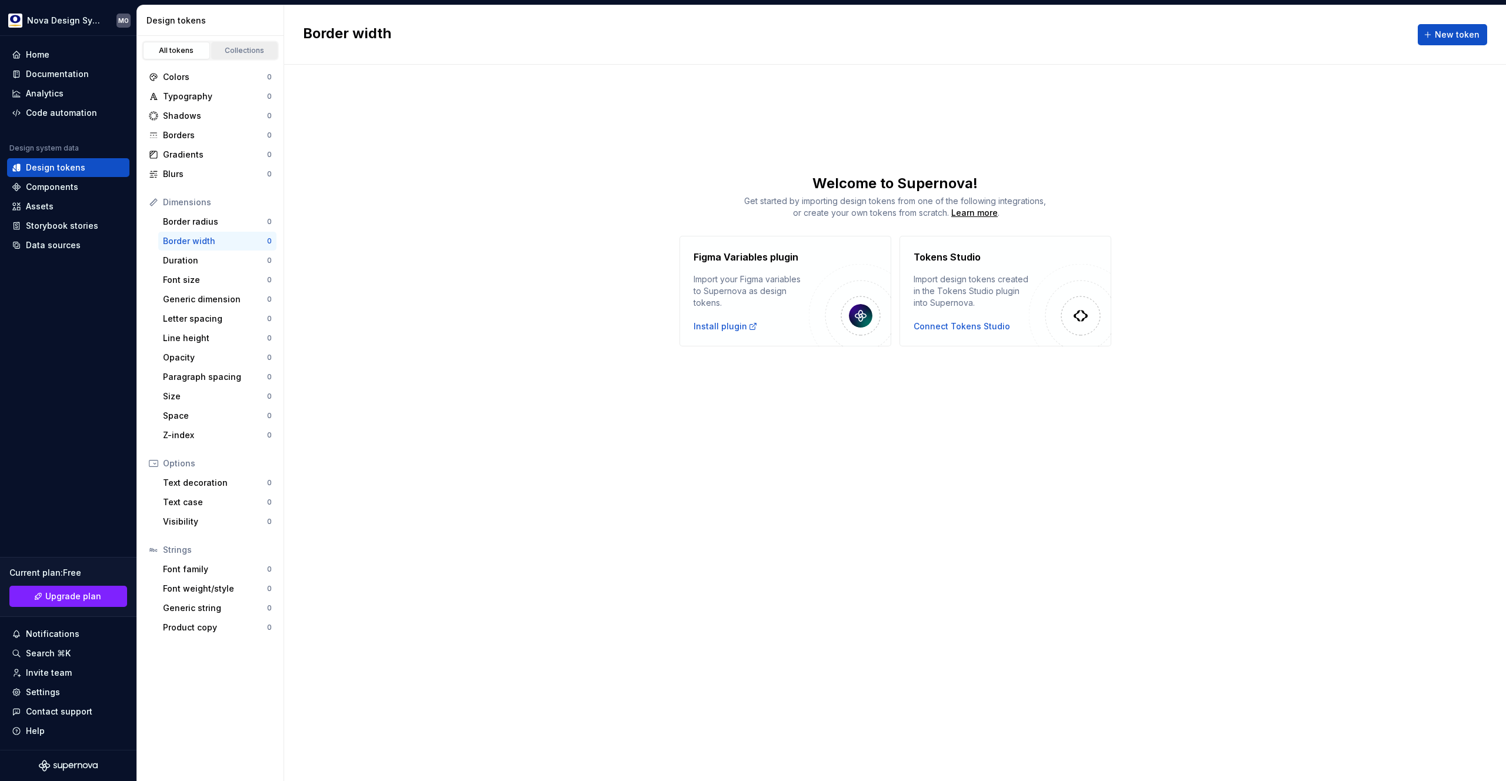
click at [240, 50] on div "Collections" at bounding box center [244, 50] width 59 height 9
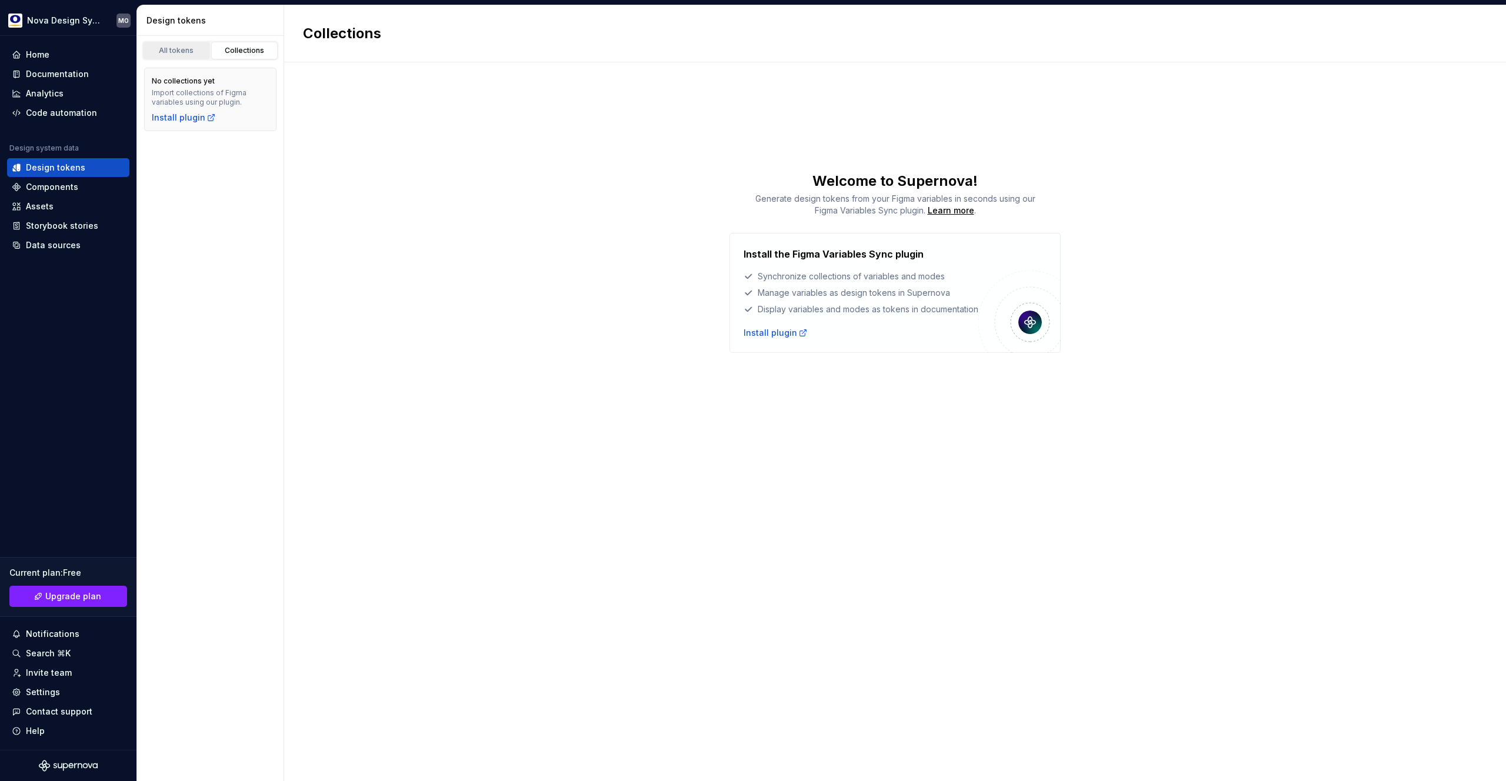
click at [182, 54] on div "All tokens" at bounding box center [176, 50] width 59 height 9
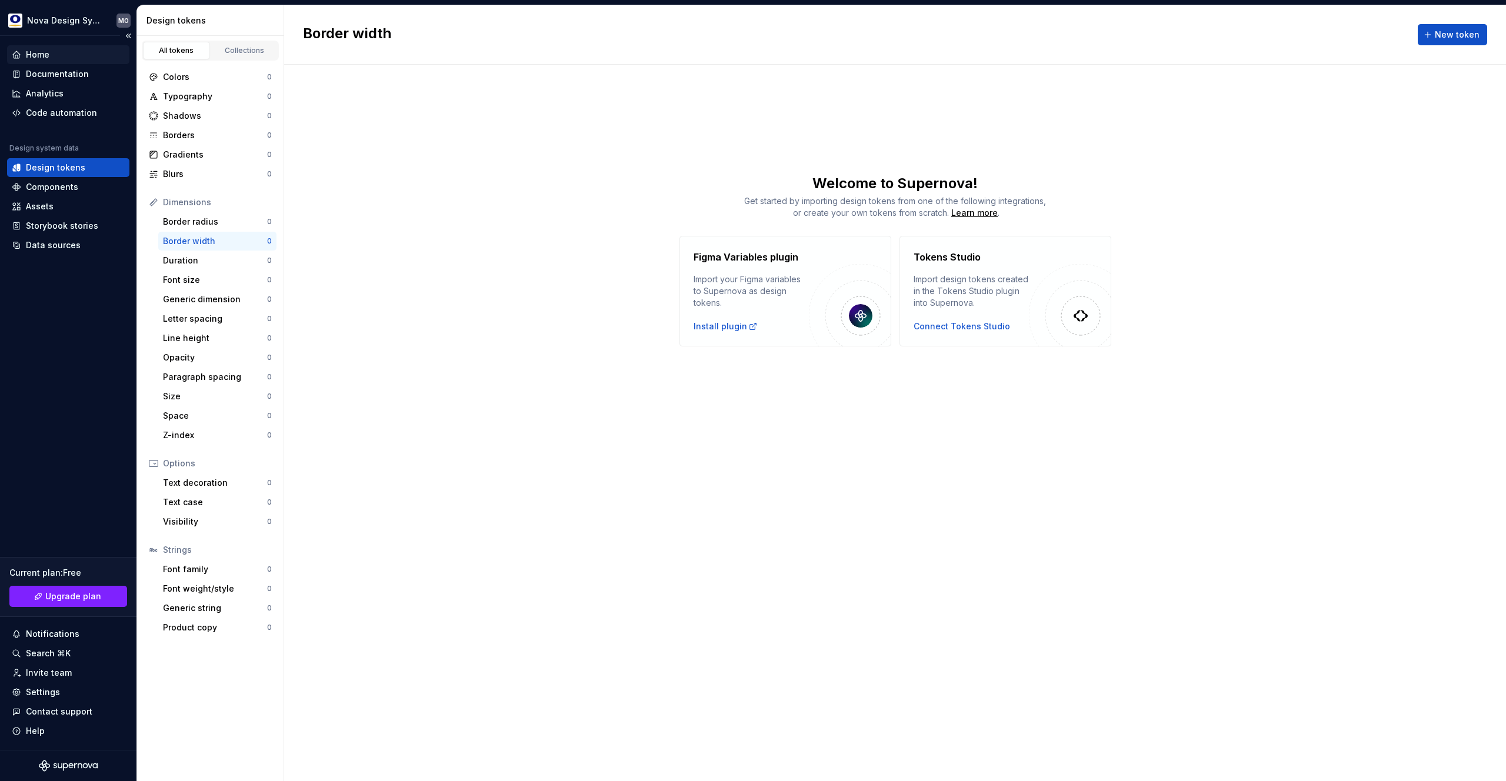
click at [39, 56] on div "Home" at bounding box center [38, 55] width 24 height 12
